Goal: Task Accomplishment & Management: Complete application form

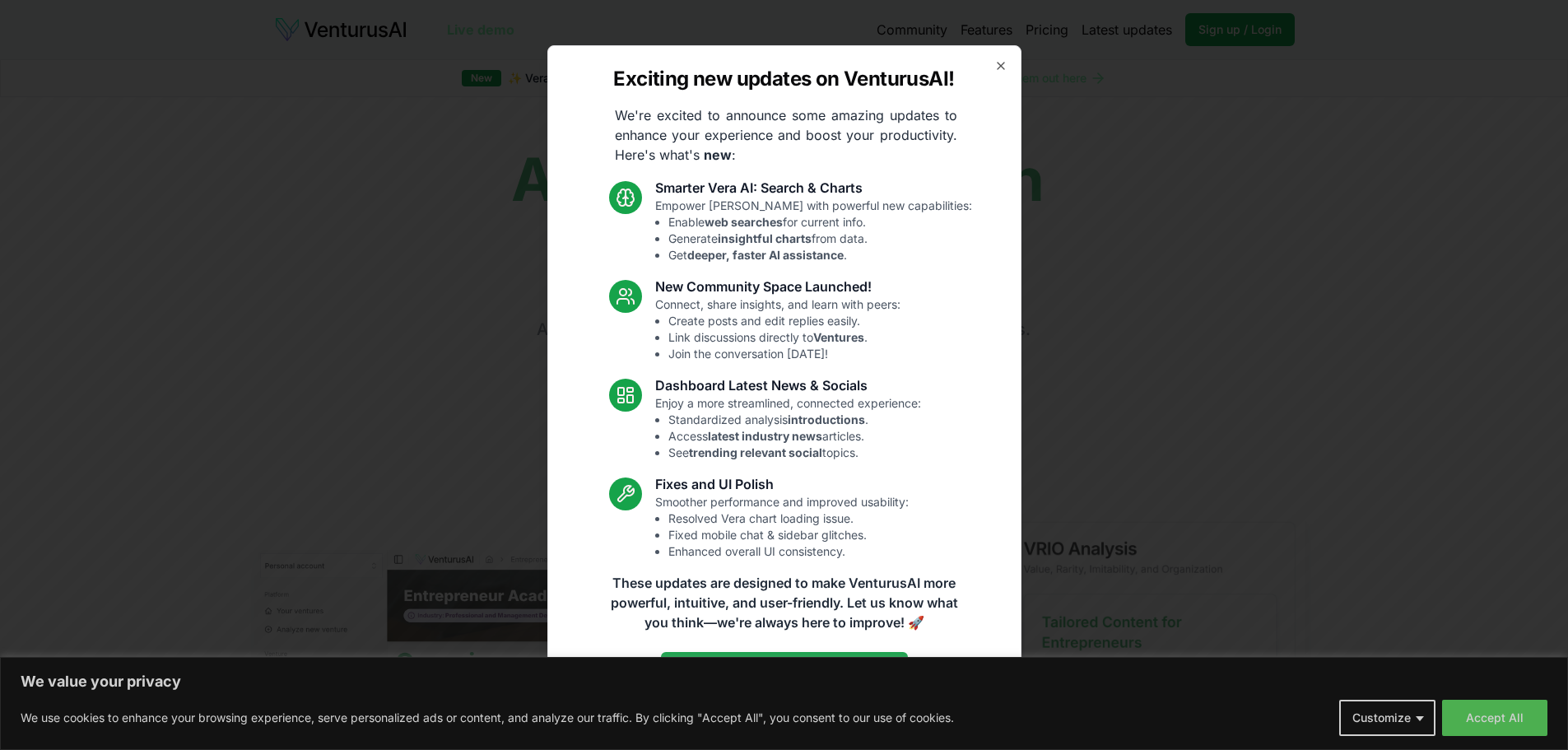
scroll to position [279, 0]
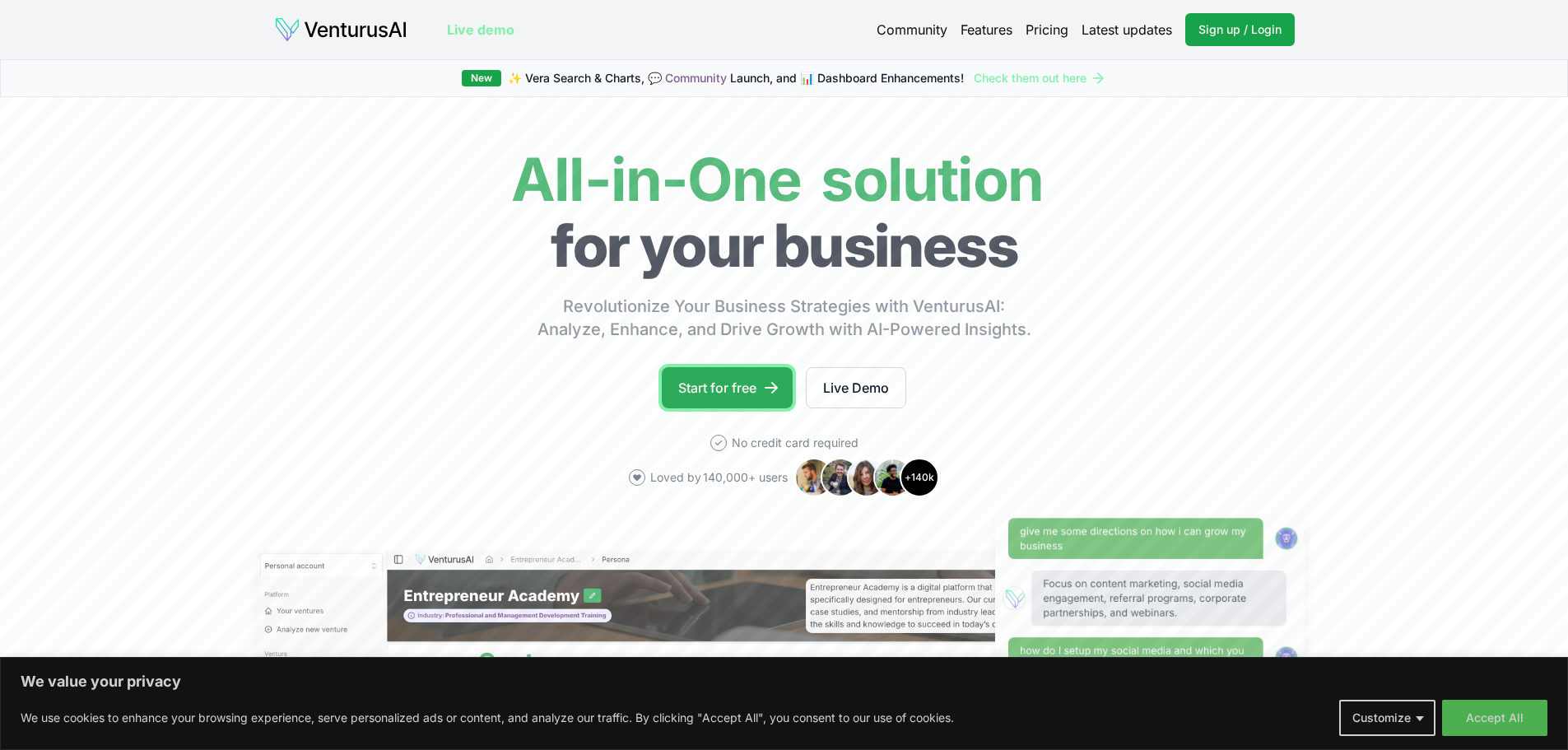
click at [690, 408] on link "Start for free" at bounding box center [727, 387] width 131 height 41
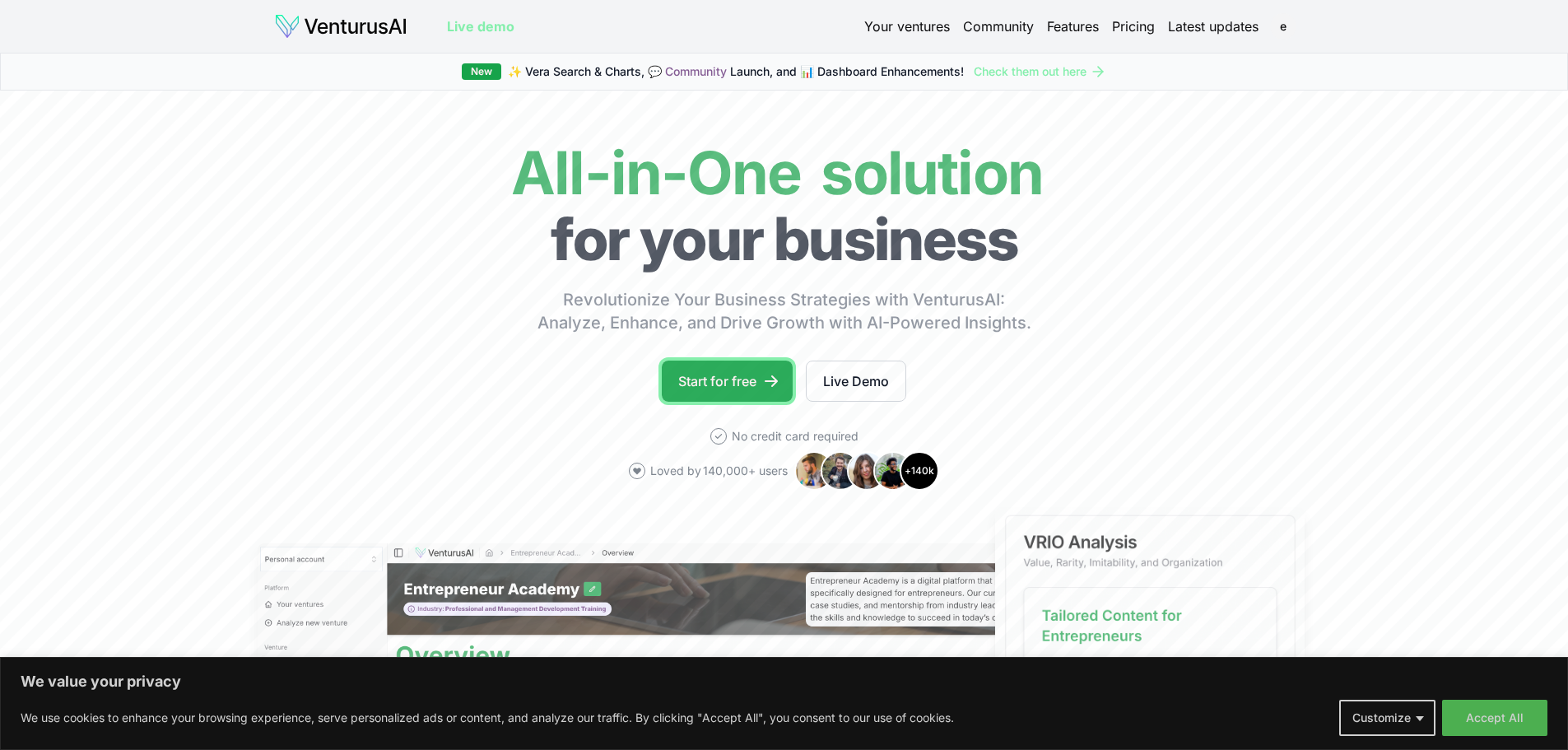
click at [707, 402] on link "Start for free" at bounding box center [727, 381] width 131 height 41
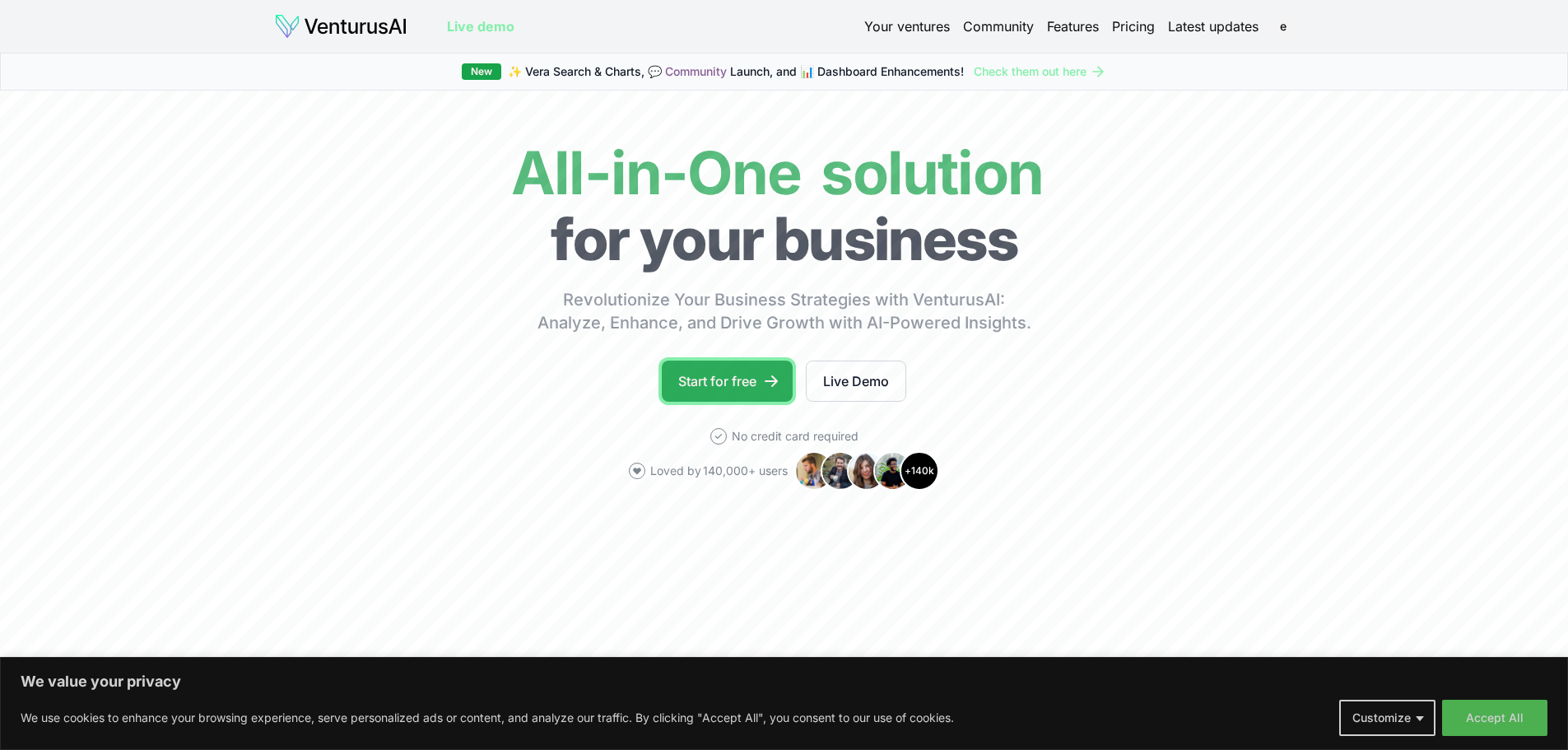
drag, startPoint x: 693, startPoint y: 591, endPoint x: 600, endPoint y: 600, distance: 93.4
click at [693, 402] on link "Start for free" at bounding box center [727, 381] width 131 height 41
